Goal: Transaction & Acquisition: Purchase product/service

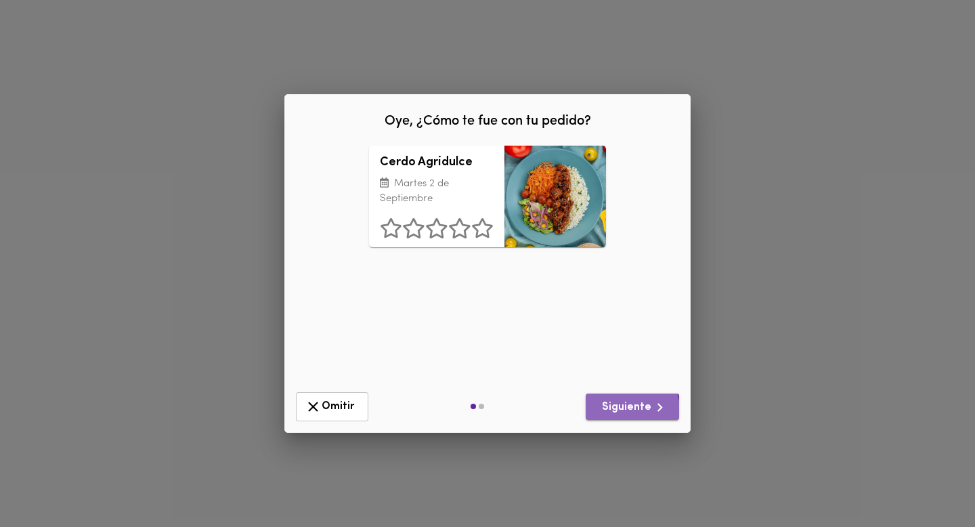
click at [630, 409] on span "Siguiente" at bounding box center [633, 407] width 72 height 17
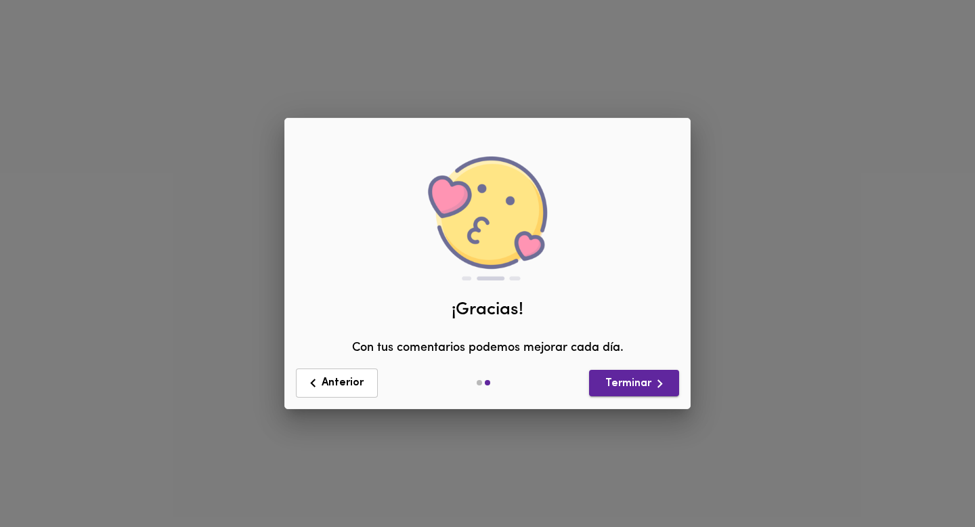
click at [630, 387] on span "Terminar" at bounding box center [634, 383] width 68 height 17
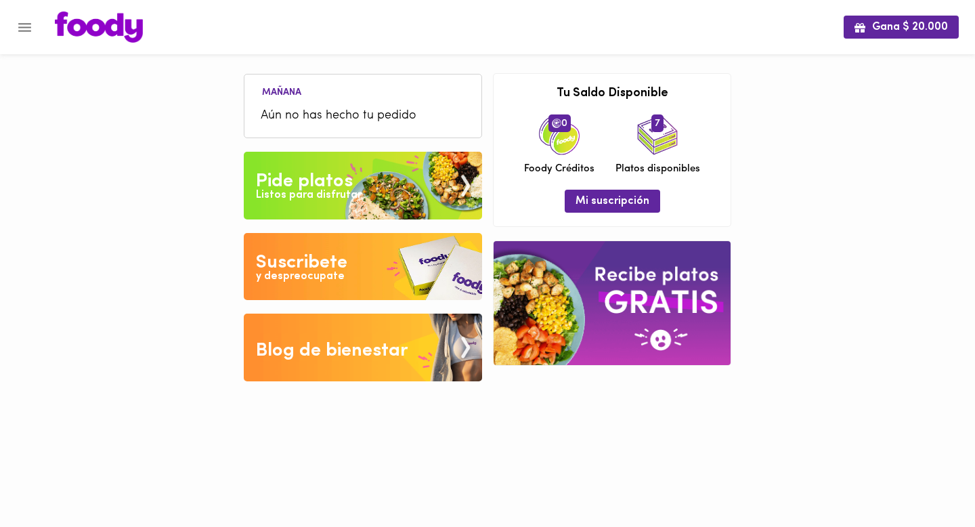
click at [370, 177] on img at bounding box center [363, 186] width 238 height 68
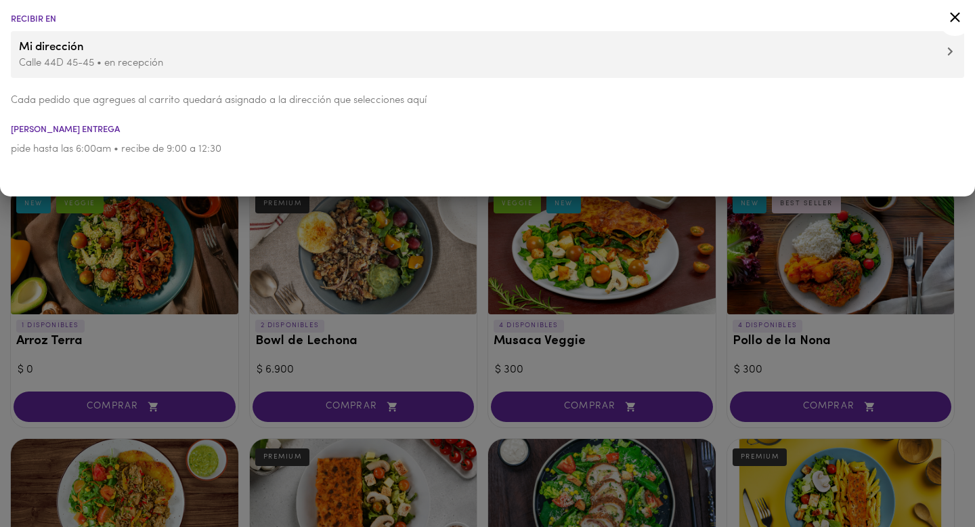
click at [952, 16] on icon at bounding box center [955, 17] width 17 height 17
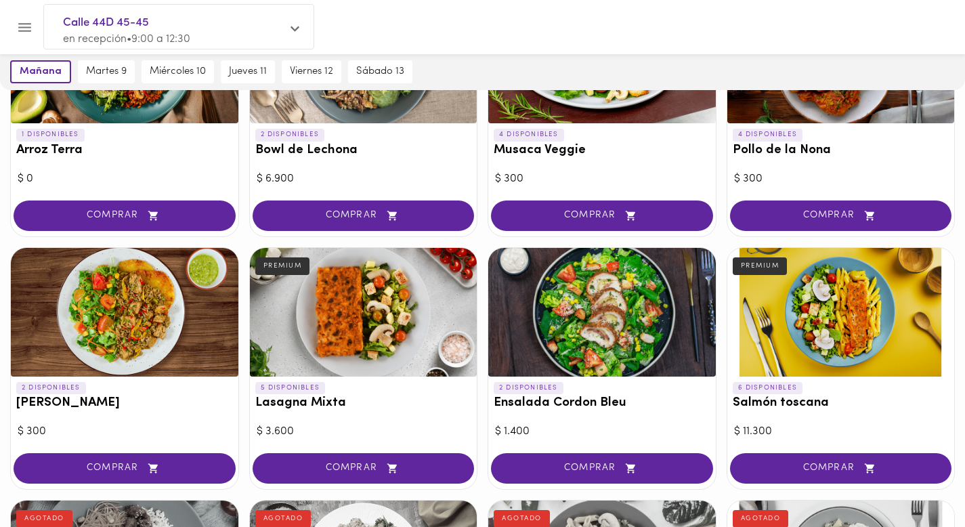
scroll to position [196, 0]
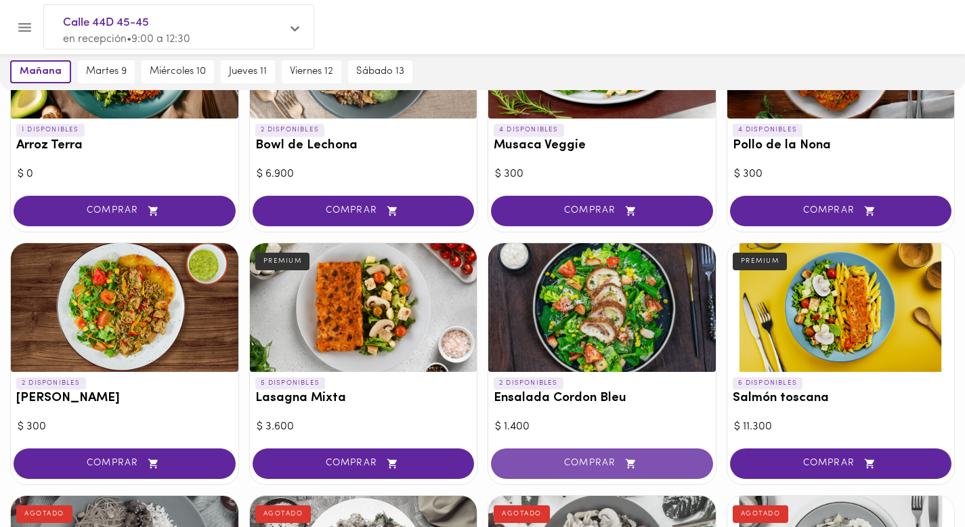
click at [557, 458] on span "COMPRAR" at bounding box center [602, 464] width 188 height 12
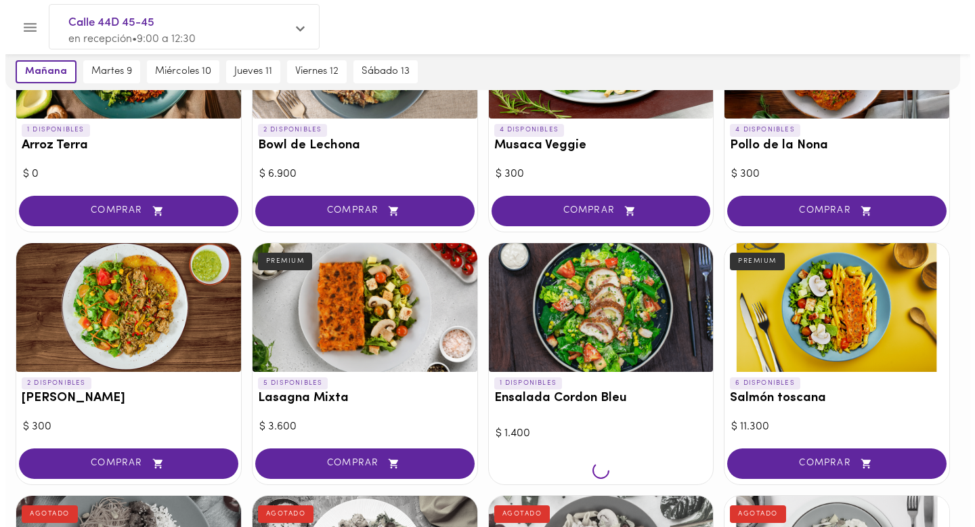
scroll to position [196, 0]
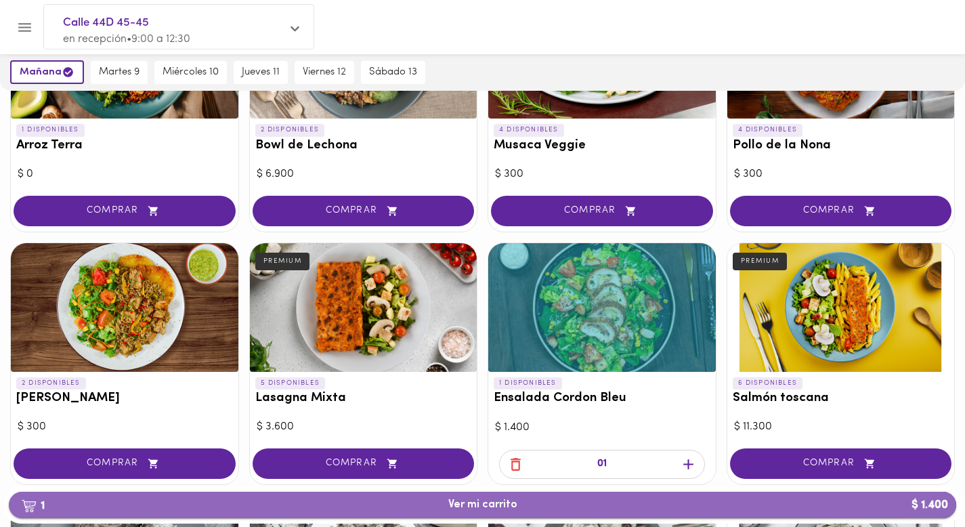
click at [561, 506] on span "1 Ver mi carrito $ 1.400" at bounding box center [483, 504] width 926 height 13
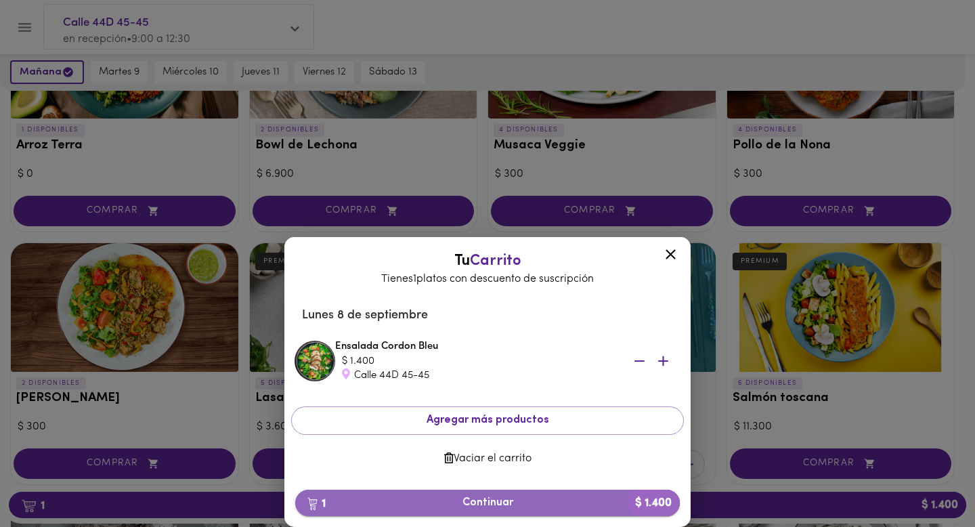
click at [508, 498] on span "1 Continuar $ 1.400" at bounding box center [487, 502] width 363 height 13
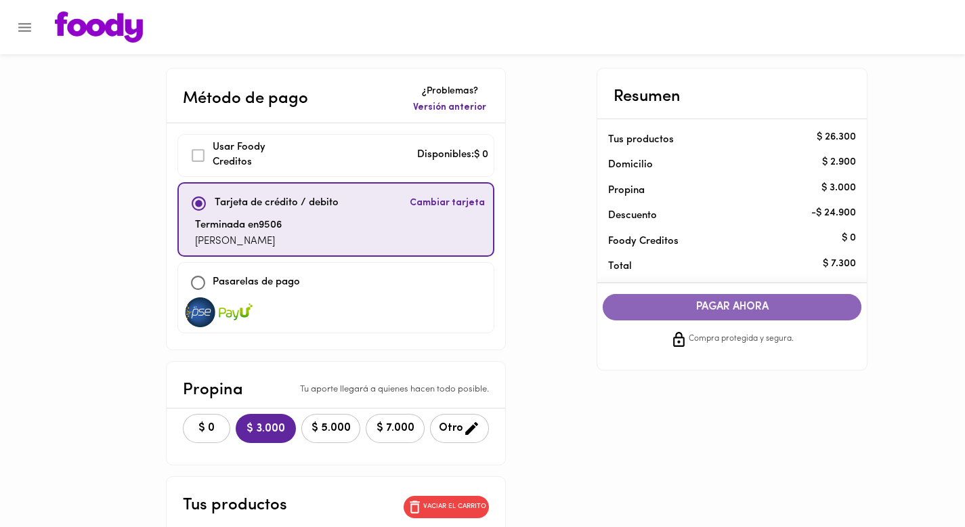
click at [661, 308] on span "PAGAR AHORA" at bounding box center [732, 307] width 232 height 13
